Goal: Task Accomplishment & Management: Use online tool/utility

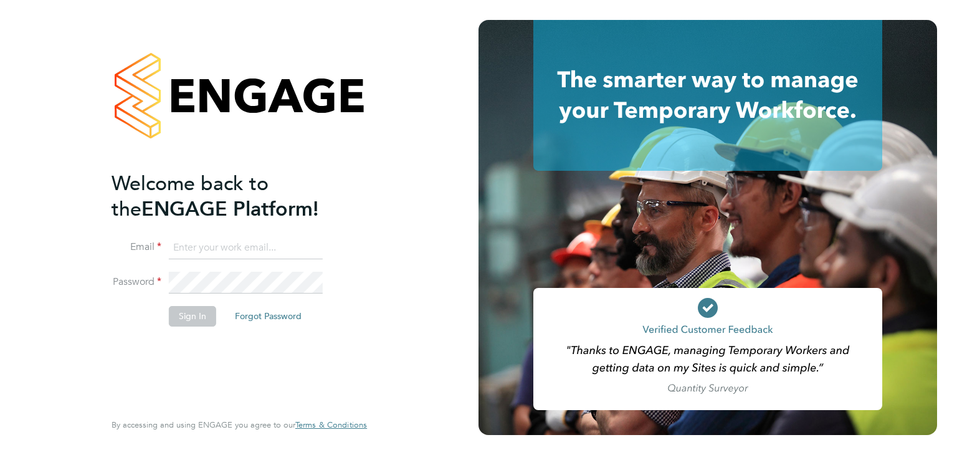
drag, startPoint x: 250, startPoint y: 239, endPoint x: 254, endPoint y: 245, distance: 7.6
click at [249, 239] on input at bounding box center [246, 248] width 154 height 22
type input "matthew.wise@madigangill.co.uk"
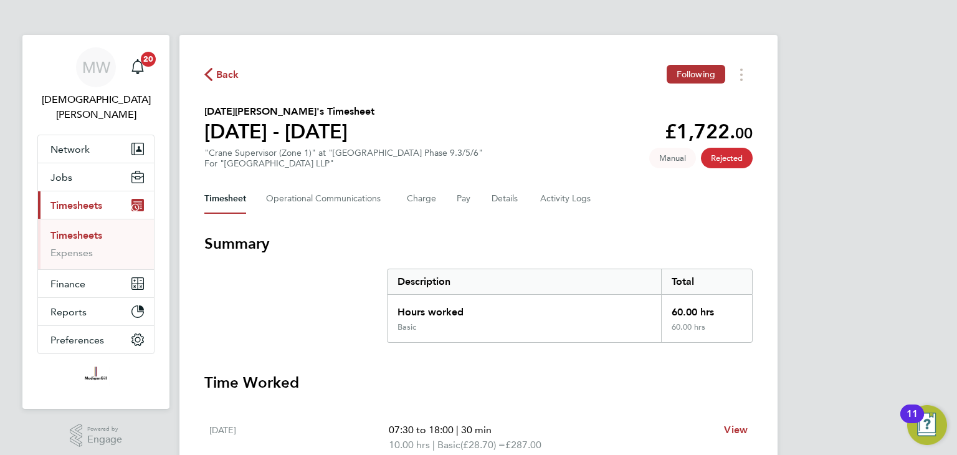
click at [223, 78] on span "Back" at bounding box center [227, 74] width 23 height 15
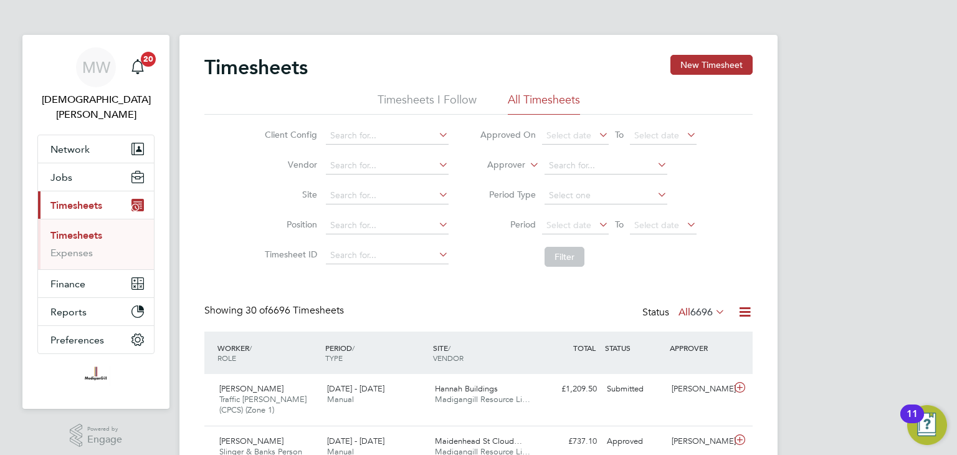
click at [744, 311] on icon at bounding box center [745, 312] width 16 height 16
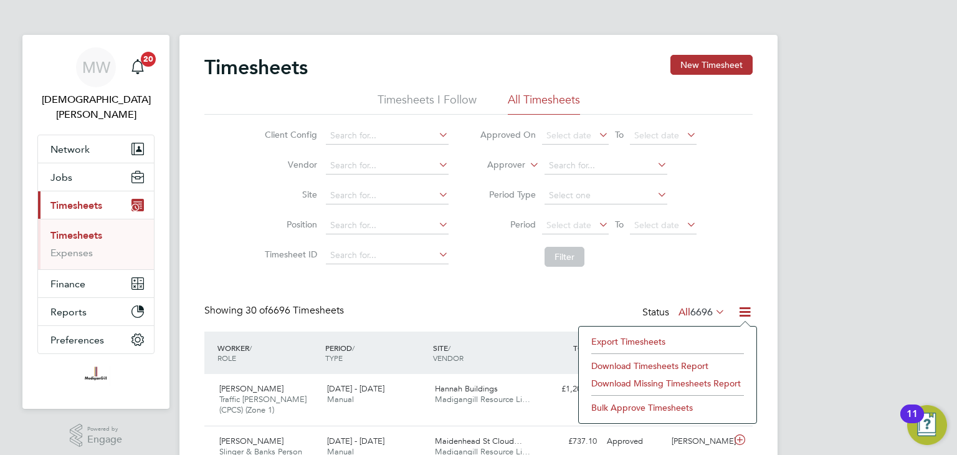
click at [655, 339] on li "Export Timesheets" at bounding box center [667, 341] width 165 height 17
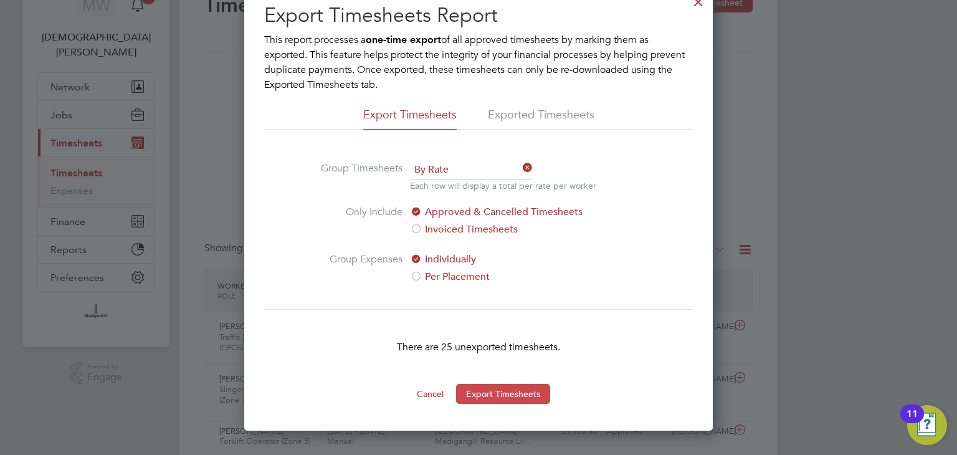
click at [503, 392] on button "Export Timesheets" at bounding box center [503, 394] width 94 height 20
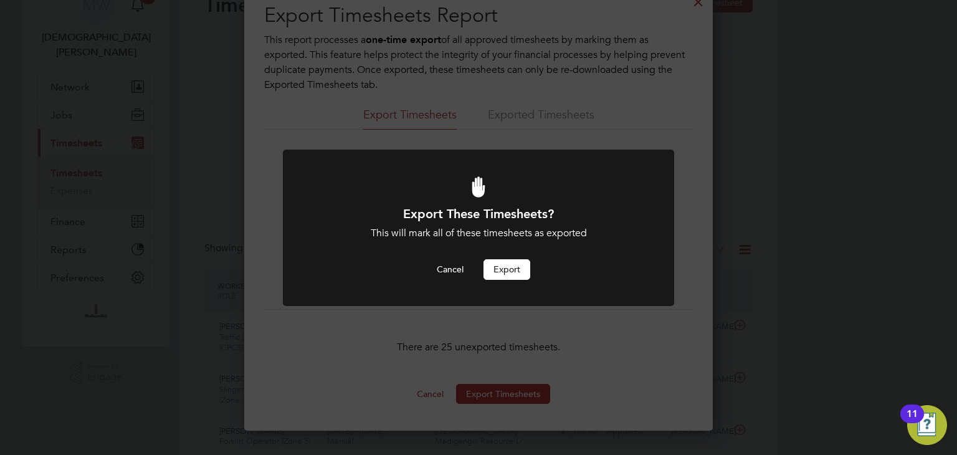
click at [511, 272] on button "Export" at bounding box center [506, 269] width 47 height 20
